Goal: Task Accomplishment & Management: Manage account settings

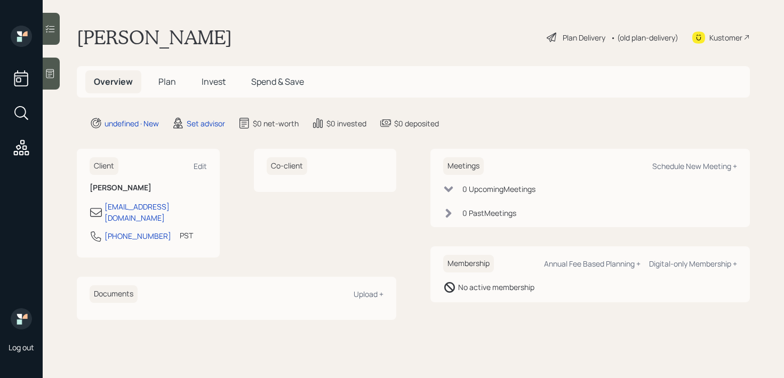
click at [54, 70] on icon at bounding box center [50, 73] width 11 height 11
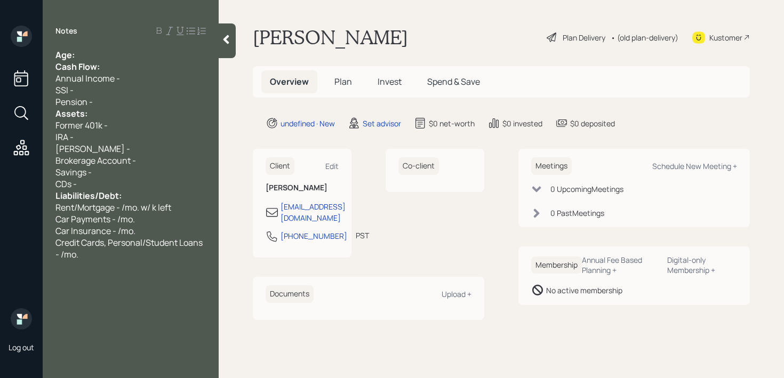
click at [129, 56] on div "Age:" at bounding box center [130, 55] width 150 height 12
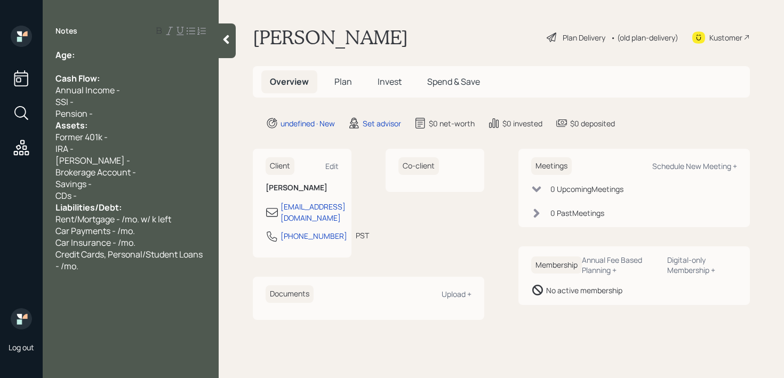
click at [160, 45] on div "Notes Age: Cash Flow: Annual Income - SSI - Pension - Assets: Former 401k - IRA…" at bounding box center [131, 196] width 176 height 340
click at [160, 52] on div "Age:" at bounding box center [130, 55] width 150 height 12
drag, startPoint x: 99, startPoint y: 59, endPoint x: 78, endPoint y: 59, distance: 21.3
click at [78, 59] on div "Age: 81" at bounding box center [130, 55] width 150 height 12
click at [98, 103] on div "SSI -" at bounding box center [130, 102] width 150 height 12
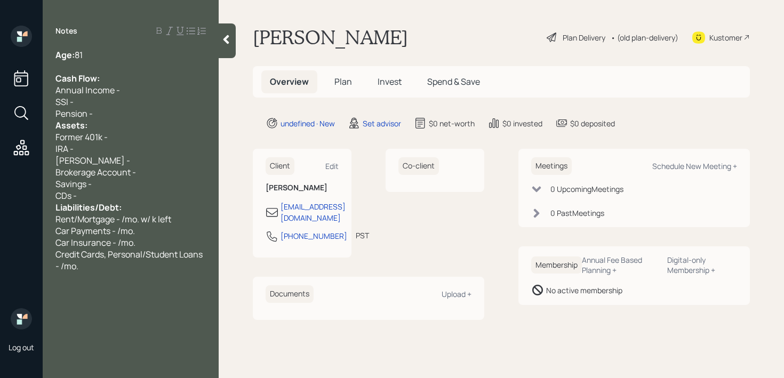
click at [107, 108] on div "Pension -" at bounding box center [130, 114] width 150 height 12
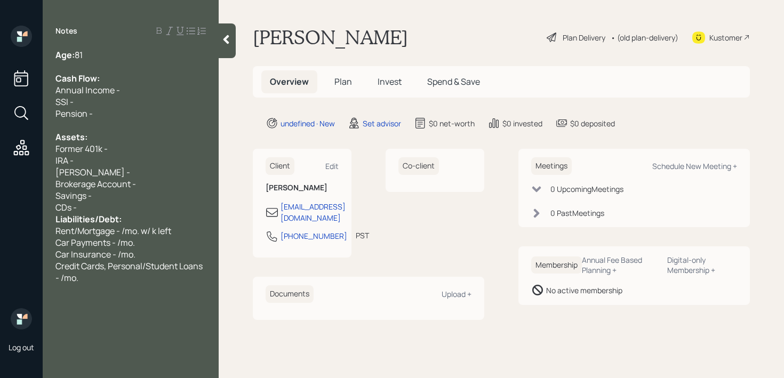
click at [118, 192] on div "Savings -" at bounding box center [130, 196] width 150 height 12
click at [127, 209] on div "CDs -" at bounding box center [130, 208] width 150 height 12
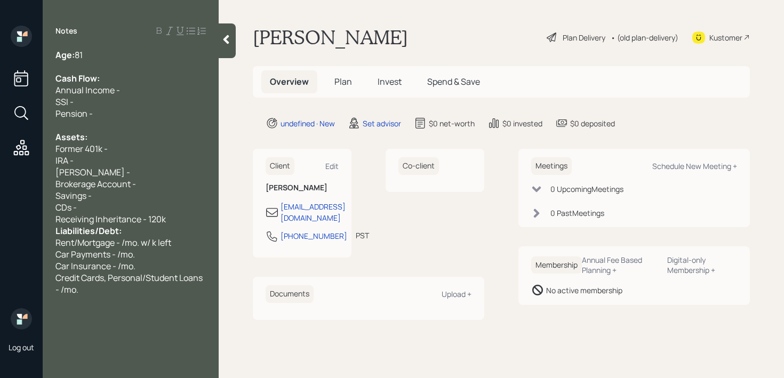
click at [182, 206] on div "CDs -" at bounding box center [130, 208] width 150 height 12
click at [183, 215] on div "Receiving Inheritance - 120k" at bounding box center [130, 219] width 150 height 12
click at [139, 215] on span "Receiving Inheritance - 120k" at bounding box center [110, 219] width 110 height 12
click at [126, 192] on div "Savings -" at bounding box center [130, 196] width 150 height 12
click at [82, 217] on span "Receicing in a week- 120k" at bounding box center [104, 219] width 99 height 12
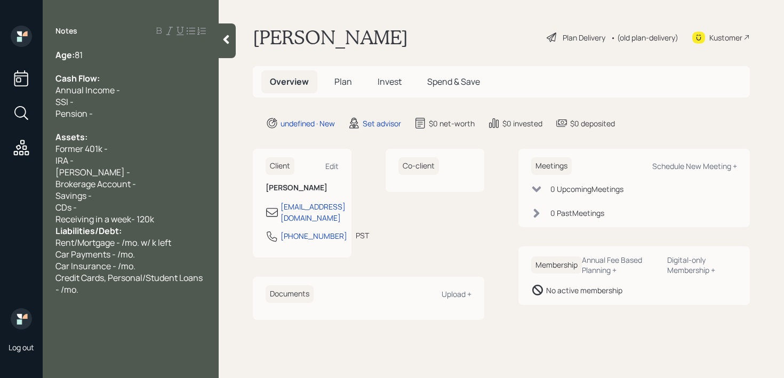
click at [102, 221] on span "Receiving in a week- 120k" at bounding box center [104, 219] width 99 height 12
click at [160, 217] on div "Receiving in a week- 120k" at bounding box center [130, 219] width 150 height 12
click at [190, 217] on div "Receiving in a week- 120k" at bounding box center [130, 219] width 150 height 12
click at [190, 211] on div "CDs -" at bounding box center [130, 208] width 150 height 12
drag, startPoint x: 190, startPoint y: 211, endPoint x: 66, endPoint y: 209, distance: 124.7
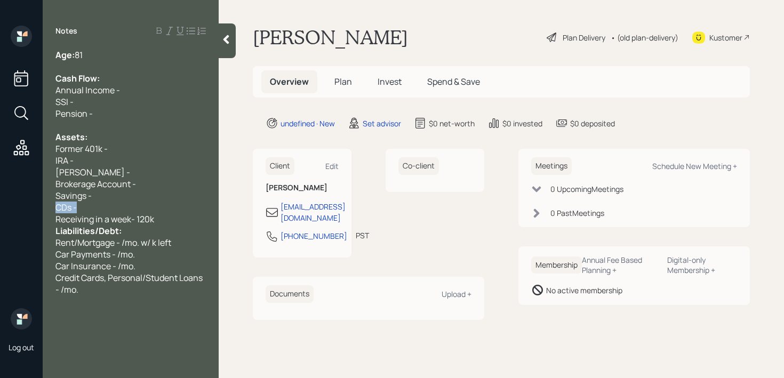
click at [17, 211] on div "Log out Notes Age: 81 Cash Flow: Annual Income - SSI - Pension - Assets: Former…" at bounding box center [392, 189] width 784 height 378
click at [99, 202] on div "CDs -" at bounding box center [130, 208] width 150 height 12
drag, startPoint x: 106, startPoint y: 175, endPoint x: 30, endPoint y: 175, distance: 76.2
click at [30, 175] on div "Log out Notes Age: 81 Cash Flow: Annual Income - SSI - Pension - Assets: Former…" at bounding box center [392, 189] width 784 height 378
click at [106, 170] on div "Roth IRA -" at bounding box center [130, 172] width 150 height 12
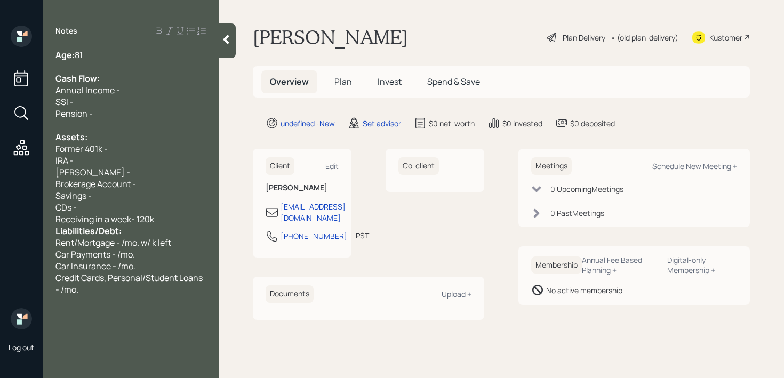
click at [106, 170] on div "Roth IRA -" at bounding box center [130, 172] width 150 height 12
drag, startPoint x: 106, startPoint y: 170, endPoint x: 43, endPoint y: 170, distance: 63.4
click at [44, 170] on div "Age: 81 Cash Flow: Annual Income - SSI - Pension - Assets: Former 401k - IRA - …" at bounding box center [131, 172] width 176 height 246
click at [107, 160] on div "IRA -" at bounding box center [130, 161] width 150 height 12
drag, startPoint x: 107, startPoint y: 167, endPoint x: 0, endPoint y: 166, distance: 107.2
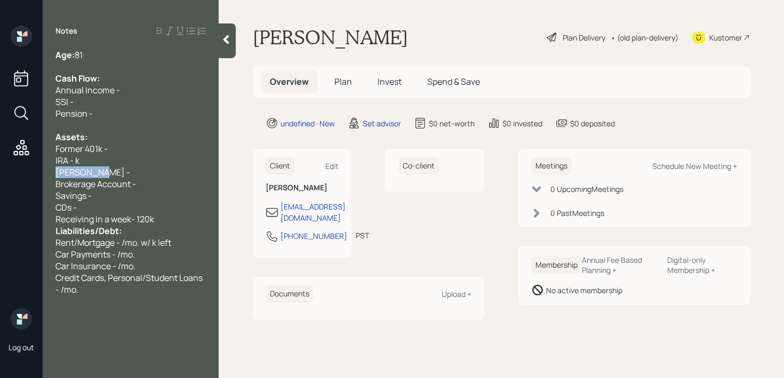
click at [0, 166] on div "Log out Notes Age: 81 Cash Flow: Annual Income - SSI - Pension - Assets: Former…" at bounding box center [392, 189] width 784 height 378
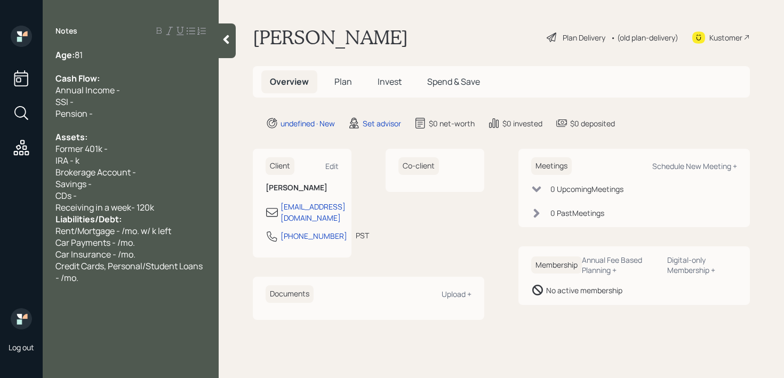
click at [75, 162] on span "IRA - k" at bounding box center [67, 161] width 24 height 12
click at [206, 74] on div "Cash Flow:" at bounding box center [130, 78] width 150 height 12
click at [147, 169] on div "Brokerage Account -" at bounding box center [130, 172] width 150 height 12
click at [123, 196] on div "CDs -" at bounding box center [130, 196] width 150 height 12
click at [130, 183] on div "Savings -" at bounding box center [130, 184] width 150 height 12
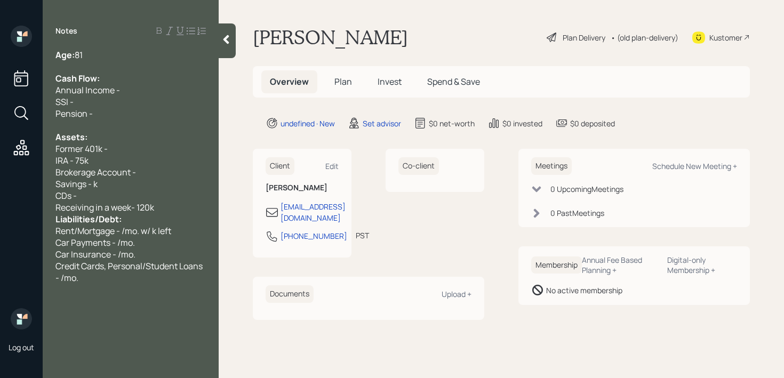
click at [144, 180] on div "Savings - k" at bounding box center [130, 184] width 150 height 12
click at [151, 175] on div "Brokerage Account -" at bounding box center [130, 172] width 150 height 12
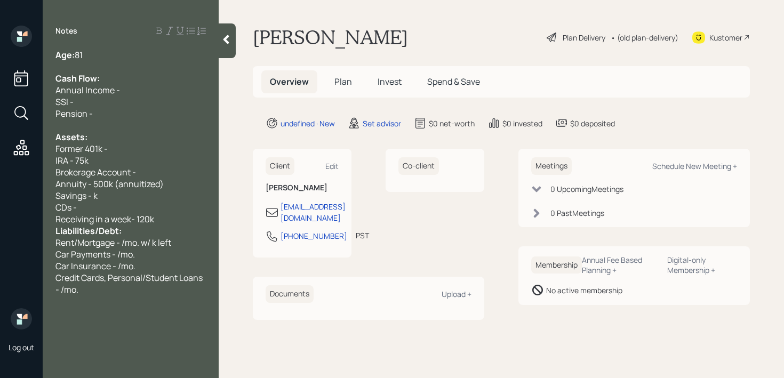
click at [191, 182] on div "Annuity - 500k (annuitized)" at bounding box center [130, 184] width 150 height 12
drag, startPoint x: 205, startPoint y: 182, endPoint x: 67, endPoint y: 182, distance: 138.1
click at [67, 182] on div "Annuity - 500k (annuitized)" at bounding box center [130, 184] width 150 height 12
click at [79, 182] on span "Annuity - 500k (annuitized)" at bounding box center [109, 184] width 108 height 12
click at [160, 181] on span "Annuity - 500k (annuitized)" at bounding box center [109, 184] width 108 height 12
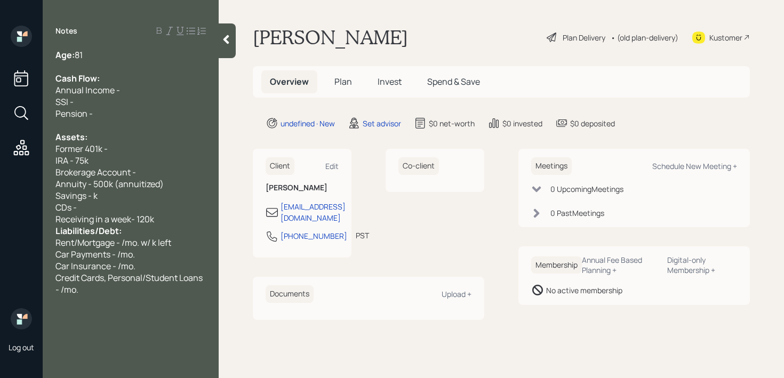
click at [177, 181] on div "Annuity - 500k (annuitized)" at bounding box center [130, 184] width 150 height 12
drag, startPoint x: 145, startPoint y: 205, endPoint x: 81, endPoint y: 204, distance: 64.0
click at [81, 205] on div "CDs -" at bounding box center [130, 208] width 150 height 12
click at [117, 155] on div "IRA - 75k" at bounding box center [130, 161] width 150 height 12
click at [144, 167] on div "Brokerage Account -" at bounding box center [130, 172] width 150 height 12
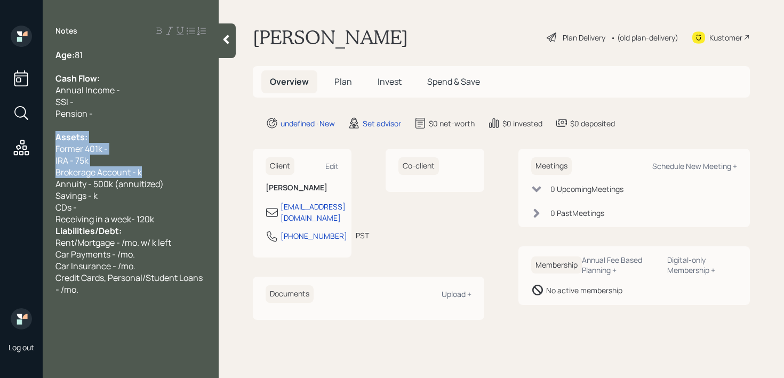
drag, startPoint x: 161, startPoint y: 176, endPoint x: 0, endPoint y: 118, distance: 171.0
click at [0, 123] on div "Log out Notes Age: 81 Cash Flow: Annual Income - SSI - Pension - Assets: Former…" at bounding box center [392, 189] width 784 height 378
click at [100, 155] on div "IRA - 75k" at bounding box center [130, 161] width 150 height 12
drag, startPoint x: 144, startPoint y: 170, endPoint x: 0, endPoint y: 160, distance: 144.2
click at [0, 160] on div "Log out Notes Age: 81 Cash Flow: Annual Income - SSI - Pension - Assets: Former…" at bounding box center [392, 189] width 784 height 378
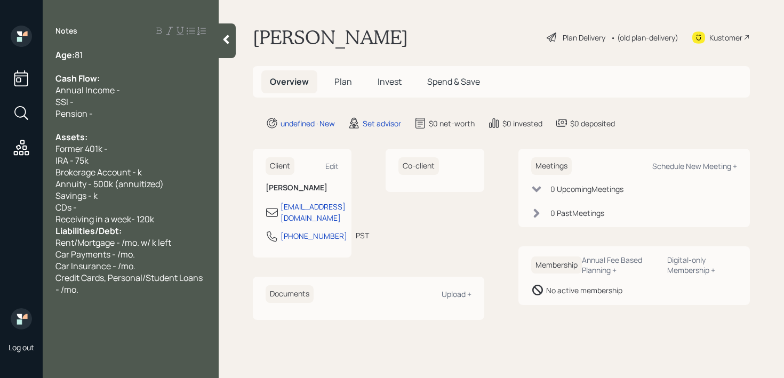
click at [98, 175] on span "Brokerage Account - k" at bounding box center [98, 172] width 86 height 12
drag, startPoint x: 148, startPoint y: 173, endPoint x: 0, endPoint y: 172, distance: 148.2
click at [0, 172] on div "Log out Notes Age: 81 Cash Flow: Annual Income - SSI - Pension - Assets: Former…" at bounding box center [392, 189] width 784 height 378
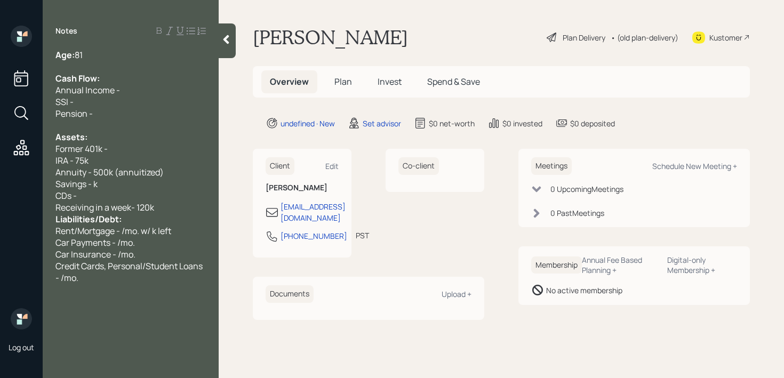
drag, startPoint x: 114, startPoint y: 152, endPoint x: 22, endPoint y: 147, distance: 91.8
click at [74, 147] on div "Former 401k -" at bounding box center [130, 149] width 150 height 12
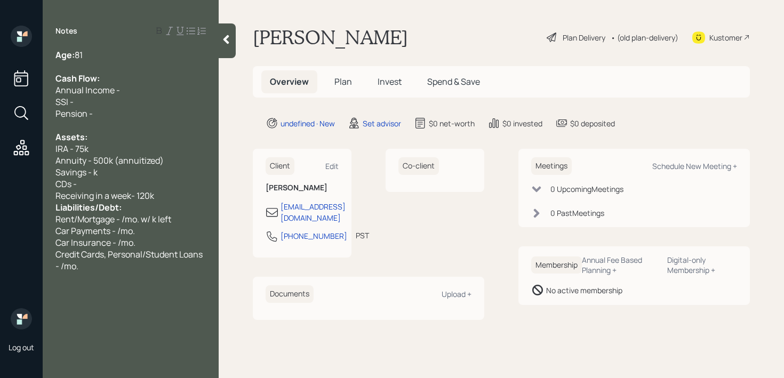
click at [95, 183] on div "CDs -" at bounding box center [130, 184] width 150 height 12
click at [106, 178] on div "CDs -" at bounding box center [130, 184] width 150 height 12
click at [116, 103] on div "SSI -" at bounding box center [130, 102] width 150 height 12
click at [122, 96] on div "SSI -" at bounding box center [130, 102] width 150 height 12
drag, startPoint x: 130, startPoint y: 117, endPoint x: 0, endPoint y: 117, distance: 129.5
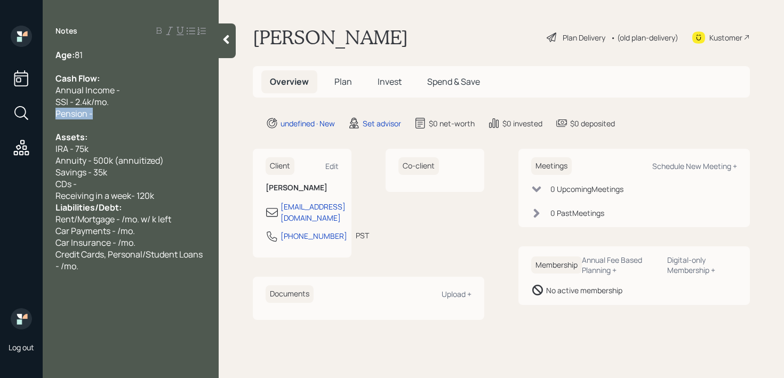
click at [0, 117] on div "Log out Notes Age: 81 Cash Flow: Annual Income - SSI - 2.4k/mo. Pension - Asset…" at bounding box center [392, 189] width 784 height 378
drag, startPoint x: 150, startPoint y: 87, endPoint x: 0, endPoint y: 87, distance: 149.8
click at [0, 87] on div "Log out Notes Age: 81 Cash Flow: Annual Income - SSI - 2.4k/mo. Pension - Asset…" at bounding box center [392, 189] width 784 height 378
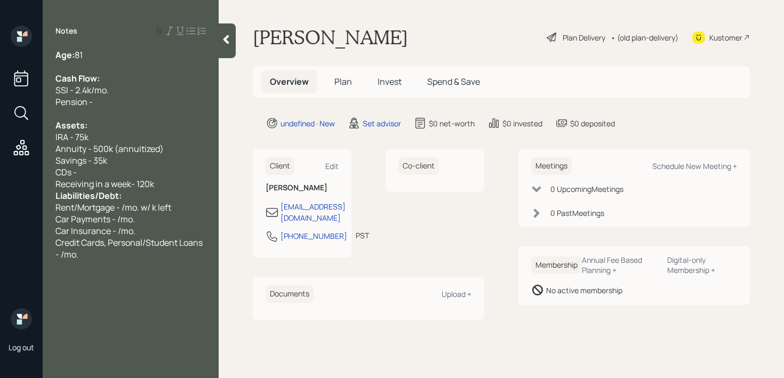
click at [97, 56] on div "Age: 81" at bounding box center [130, 55] width 150 height 12
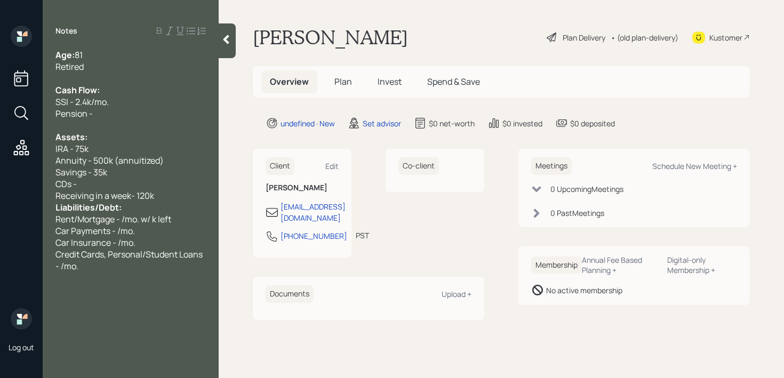
click at [105, 83] on div at bounding box center [130, 78] width 150 height 12
click at [106, 118] on div "Pension -" at bounding box center [130, 114] width 150 height 12
click at [124, 114] on div "Pension -" at bounding box center [130, 114] width 150 height 12
drag, startPoint x: 103, startPoint y: 67, endPoint x: 103, endPoint y: 60, distance: 6.9
click at [103, 67] on div "Retired" at bounding box center [130, 67] width 150 height 12
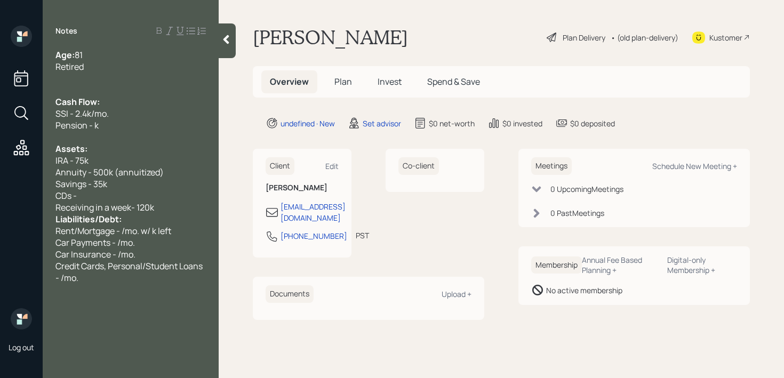
click at [155, 117] on div "SSI - 2.4k/mo." at bounding box center [130, 114] width 150 height 12
click at [150, 135] on div at bounding box center [130, 137] width 150 height 12
click at [149, 128] on div "Pension - k" at bounding box center [130, 125] width 150 height 12
click at [117, 52] on div "Age: 81" at bounding box center [130, 55] width 150 height 12
click at [117, 62] on div "Retired" at bounding box center [130, 67] width 150 height 12
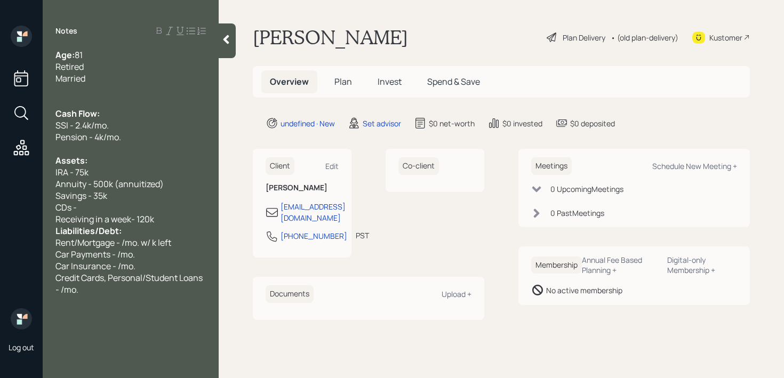
click at [109, 96] on div at bounding box center [130, 102] width 150 height 12
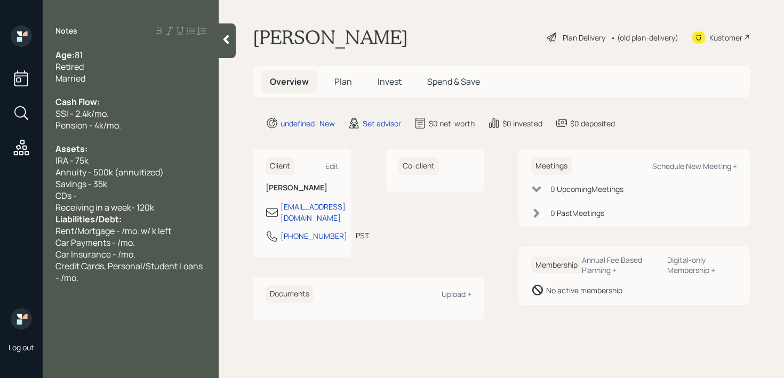
click at [108, 119] on span "Pension - 4k/mo." at bounding box center [88, 125] width 66 height 12
click at [167, 208] on div "Receiving in a week- 120k" at bounding box center [130, 208] width 150 height 12
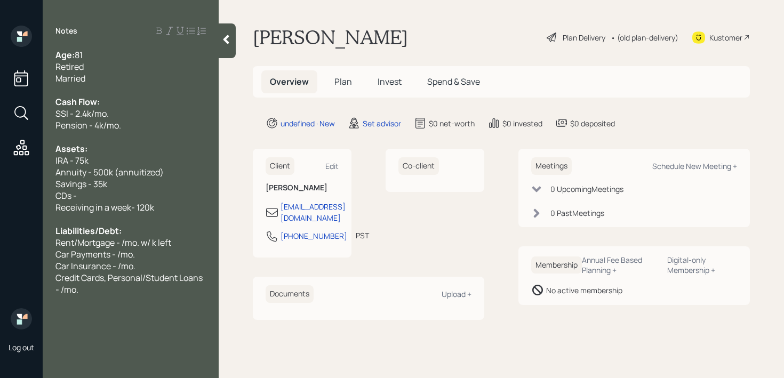
drag, startPoint x: 149, startPoint y: 197, endPoint x: 0, endPoint y: 195, distance: 149.3
click at [0, 195] on div "Log out Notes Age: 81 Retired Married Cash Flow: SSI - 2.4k/mo. Pension - 4k/mo…" at bounding box center [392, 189] width 784 height 378
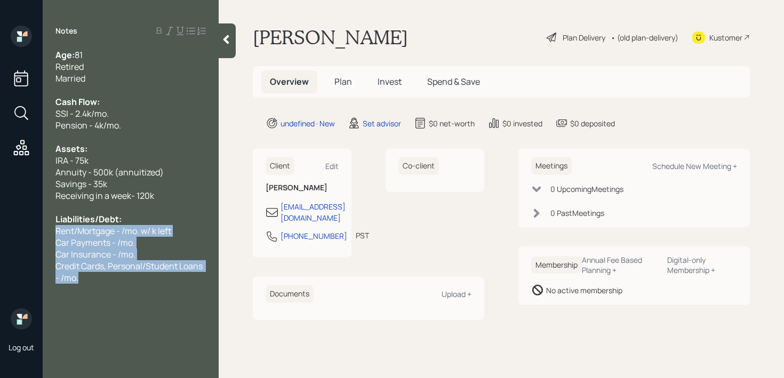
drag, startPoint x: 86, startPoint y: 275, endPoint x: 33, endPoint y: 227, distance: 72.1
click at [33, 227] on div "Log out Notes Age: 81 Retired Married Cash Flow: SSI - 2.4k/mo. Pension - 4k/mo…" at bounding box center [392, 189] width 784 height 378
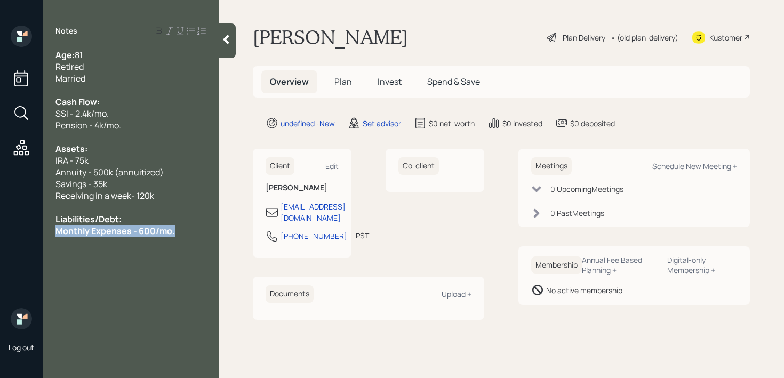
drag, startPoint x: 181, startPoint y: 229, endPoint x: 9, endPoint y: 229, distance: 172.2
click at [9, 229] on div "Log out Notes Age: 81 Retired Married Cash Flow: SSI - 2.4k/mo. Pension - 4k/mo…" at bounding box center [392, 189] width 784 height 378
click at [118, 240] on div "Notes Age: 81 Retired Married Cash Flow: SSI - 2.4k/mo. Pension - 4k/mo. Assets…" at bounding box center [131, 196] width 176 height 340
click at [174, 219] on div "Liabilities/Debt:" at bounding box center [130, 219] width 150 height 12
click at [474, 228] on div "Co-client" at bounding box center [434, 203] width 99 height 109
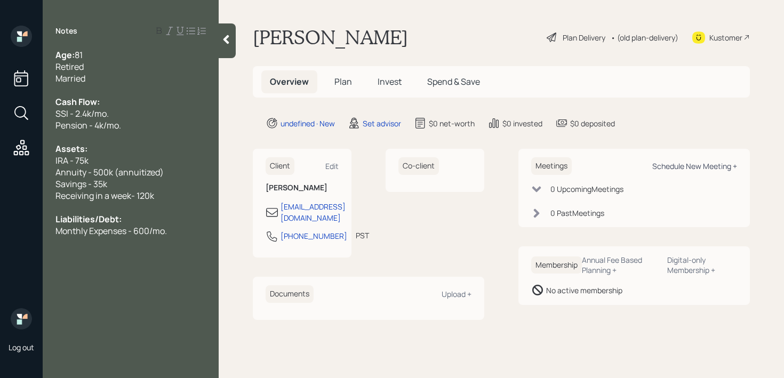
click at [720, 163] on div "Schedule New Meeting +" at bounding box center [694, 166] width 85 height 10
select select "round-robin"
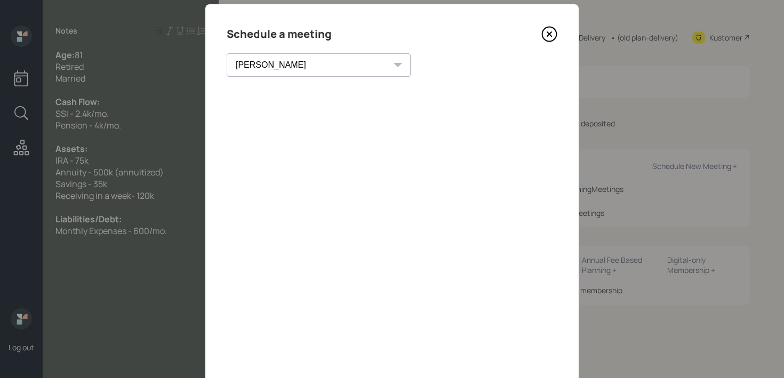
scroll to position [15, 0]
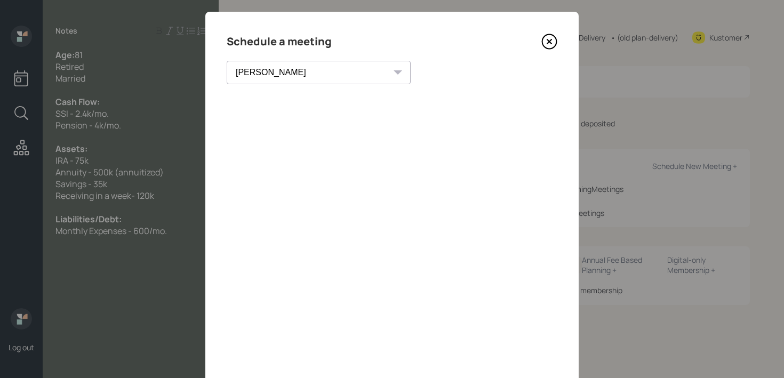
click at [554, 41] on icon at bounding box center [549, 42] width 16 height 16
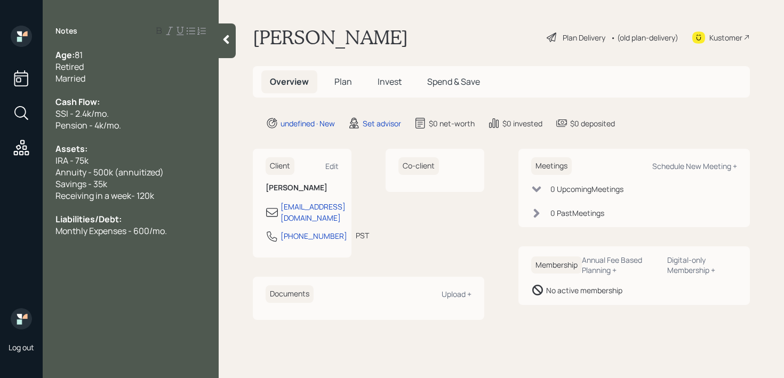
click at [174, 203] on div at bounding box center [130, 208] width 150 height 12
click at [184, 228] on div "Monthly Expenses - 600/mo." at bounding box center [130, 231] width 150 height 12
click at [734, 26] on div "Kustomer" at bounding box center [721, 37] width 58 height 23
click at [125, 196] on span "Receiving in a week- 120k" at bounding box center [104, 196] width 99 height 12
click at [133, 196] on span "Receiving in a week- 120k" at bounding box center [104, 196] width 99 height 12
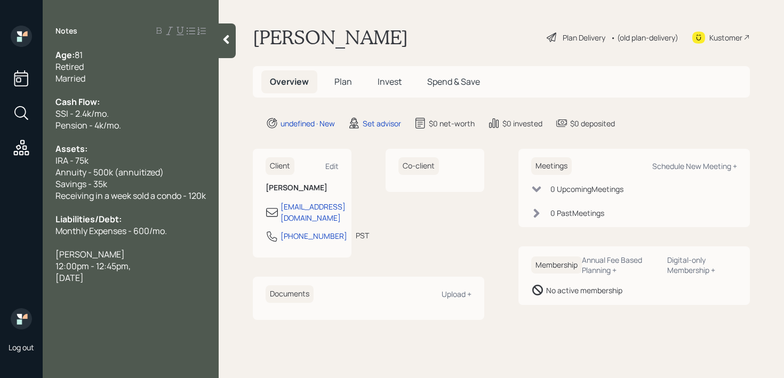
click at [119, 213] on div at bounding box center [130, 208] width 150 height 12
click at [163, 237] on span "Monthly Expenses - 600/mo." at bounding box center [110, 231] width 111 height 12
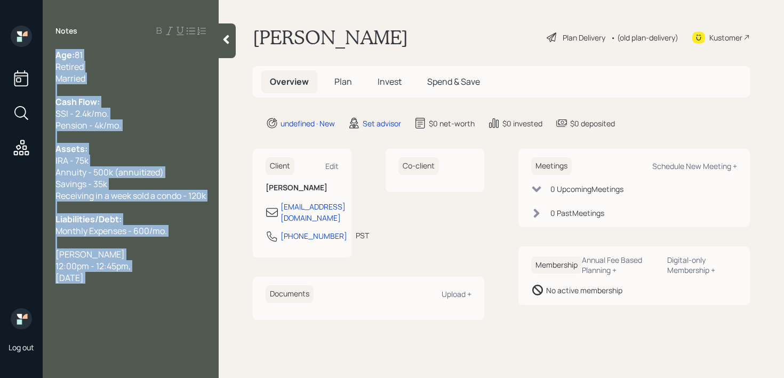
drag, startPoint x: 195, startPoint y: 296, endPoint x: 54, endPoint y: 261, distance: 144.5
click at [54, 261] on div "Notes Age: 81 Retired Married Cash Flow: SSI - 2.4k/mo. Pension - 4k/mo. Assets…" at bounding box center [131, 196] width 176 height 340
click at [84, 284] on span "Friday, September 5, 2025" at bounding box center [69, 278] width 28 height 12
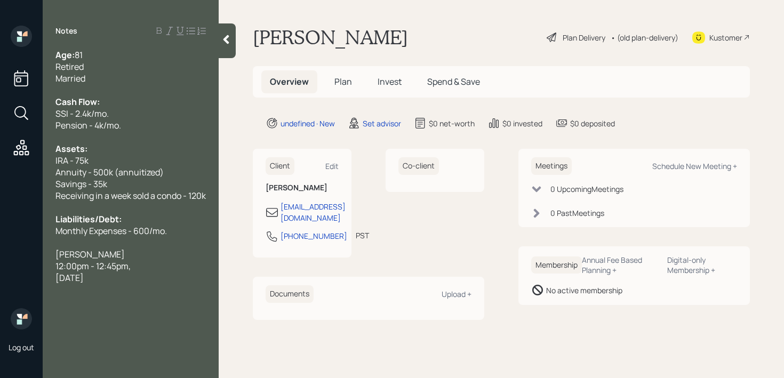
drag, startPoint x: 166, startPoint y: 294, endPoint x: 35, endPoint y: 264, distance: 134.6
click at [35, 264] on div "Log out Notes Age: 81 Retired Married Cash Flow: SSI - 2.4k/mo. Pension - 4k/mo…" at bounding box center [392, 189] width 784 height 378
click at [140, 260] on div "He's receiving" at bounding box center [130, 254] width 150 height 12
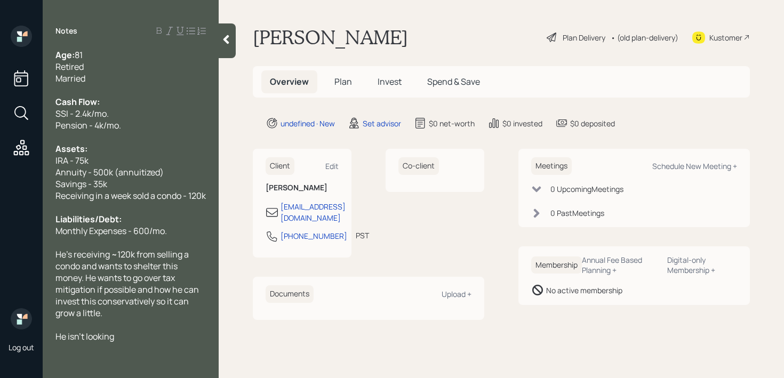
click at [124, 319] on div "He's receiving ~120k from selling a condo and wants to shelter this money. He w…" at bounding box center [130, 283] width 150 height 70
click at [134, 342] on div "He isn't looking" at bounding box center [130, 337] width 150 height 12
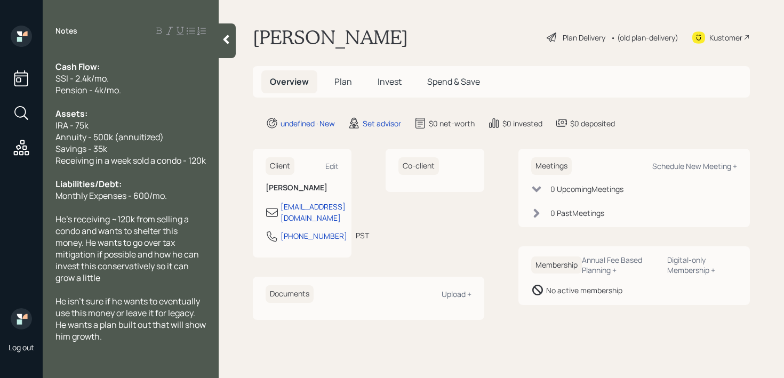
scroll to position [47, 0]
click at [142, 335] on div "He isn't sure if he wants to eventually use this money or leave it for legacy. …" at bounding box center [130, 318] width 150 height 47
click at [159, 359] on div "Receiving the money" at bounding box center [130, 359] width 150 height 12
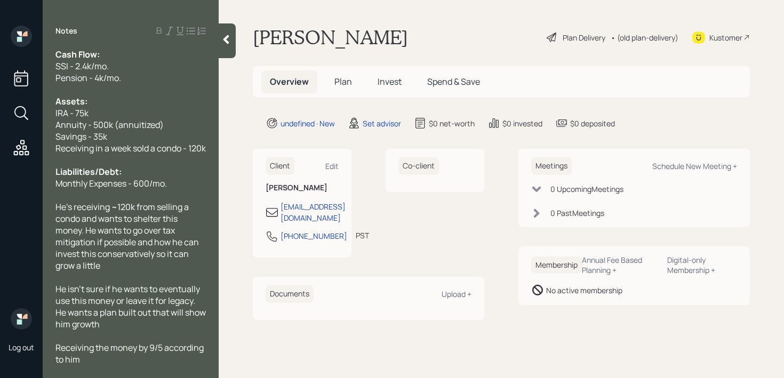
scroll to position [0, 0]
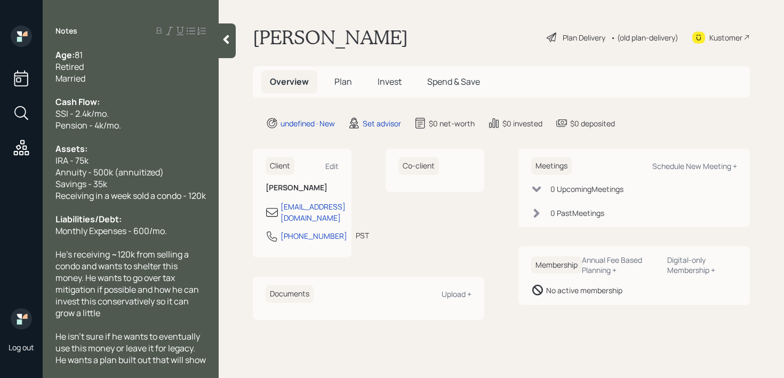
click at [225, 48] on div at bounding box center [227, 40] width 17 height 35
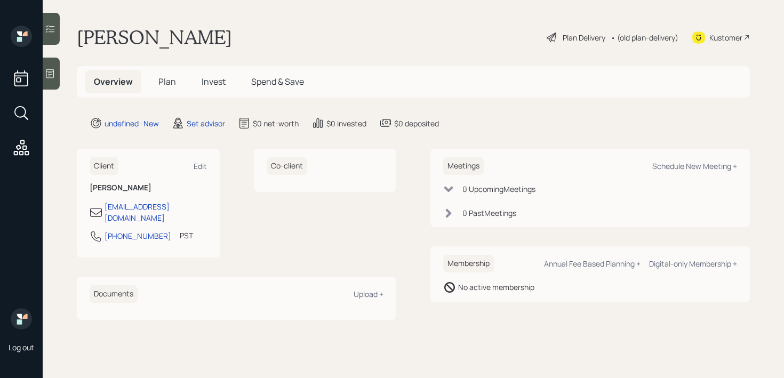
click at [295, 18] on main "Stanley Baycroft Plan Delivery • (old plan-delivery) Kustomer Overview Plan Inv…" at bounding box center [413, 189] width 741 height 378
